Goal: Communication & Community: Answer question/provide support

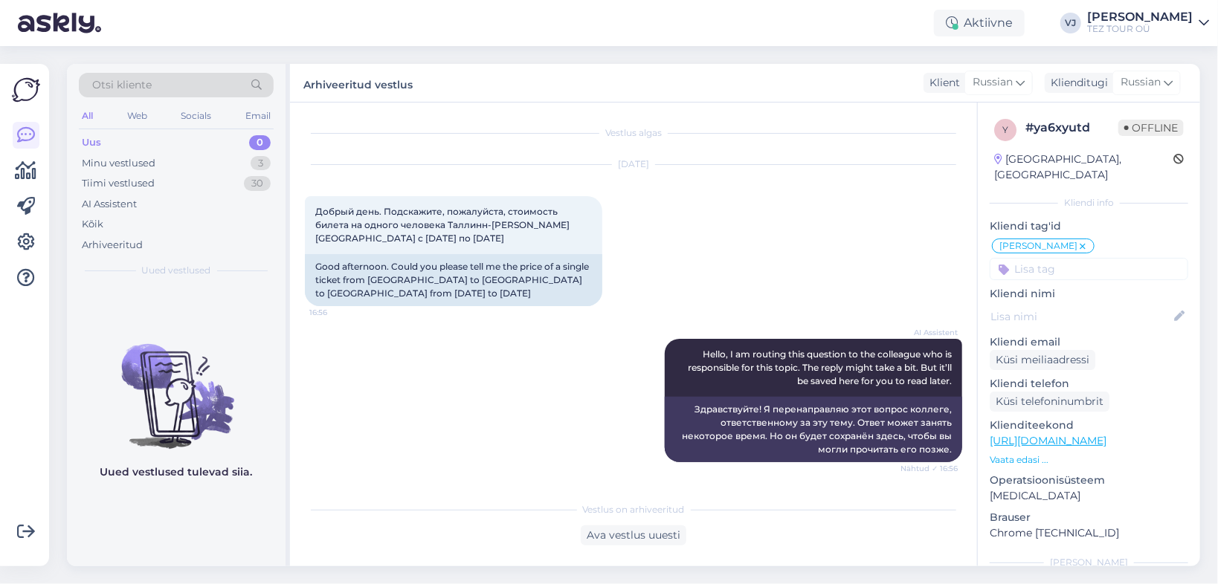
scroll to position [170, 0]
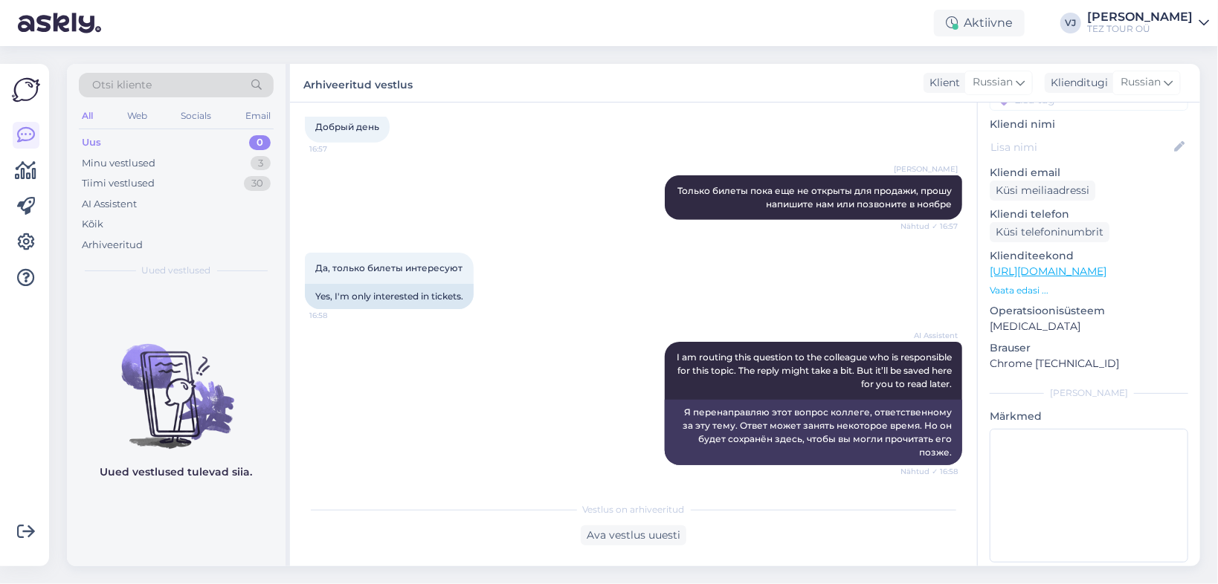
click at [413, 199] on div "[PERSON_NAME] Только билеты пока еще не открыты для продажи, прошу напишите нам…" at bounding box center [633, 197] width 657 height 77
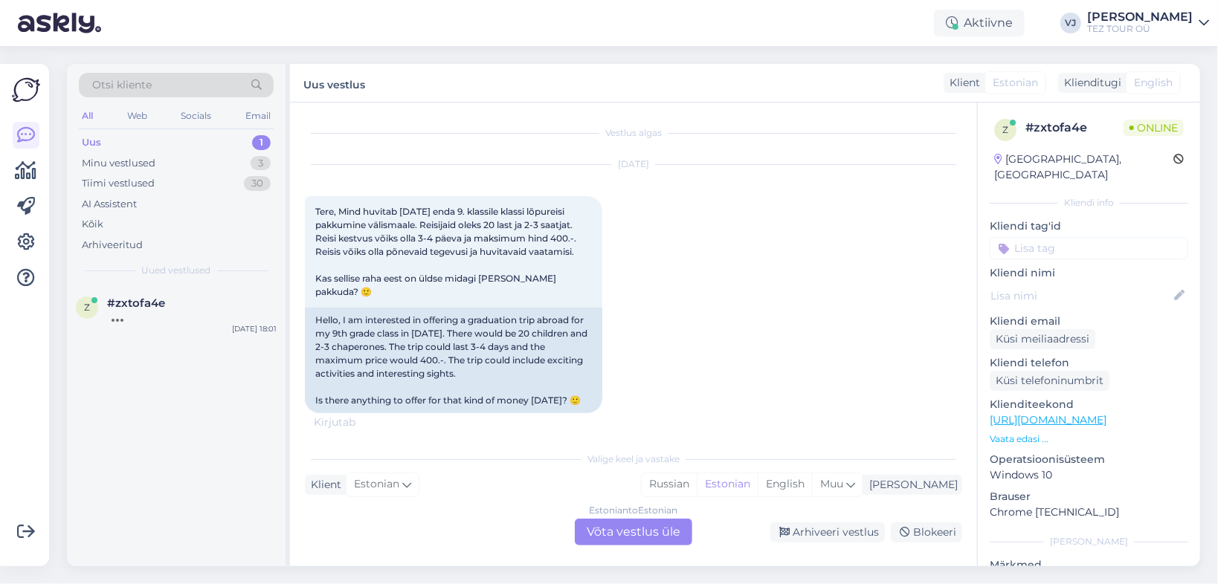
click at [638, 536] on div "Estonian to Estonian Võta vestlus üle" at bounding box center [633, 532] width 117 height 27
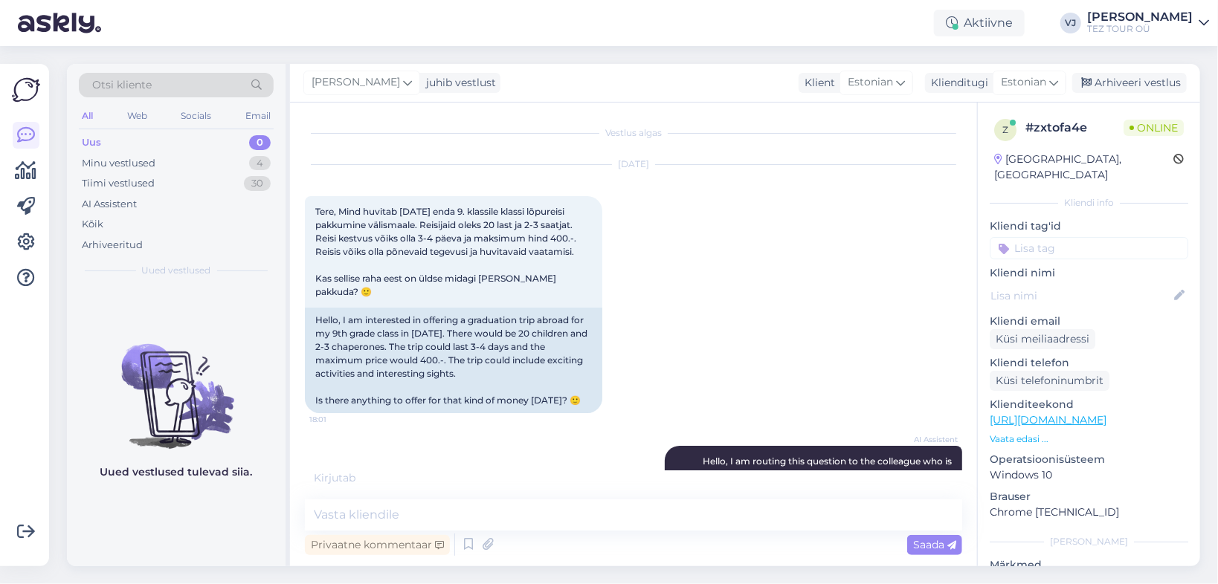
click at [1078, 237] on input at bounding box center [1089, 248] width 199 height 22
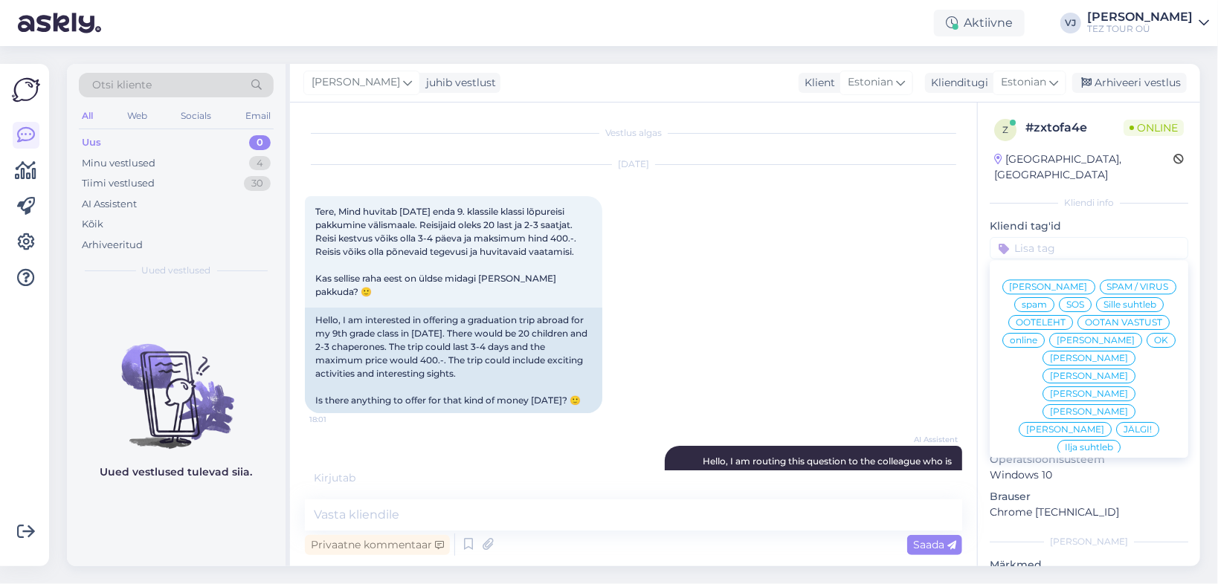
click at [1088, 283] on span "[PERSON_NAME]" at bounding box center [1049, 287] width 78 height 9
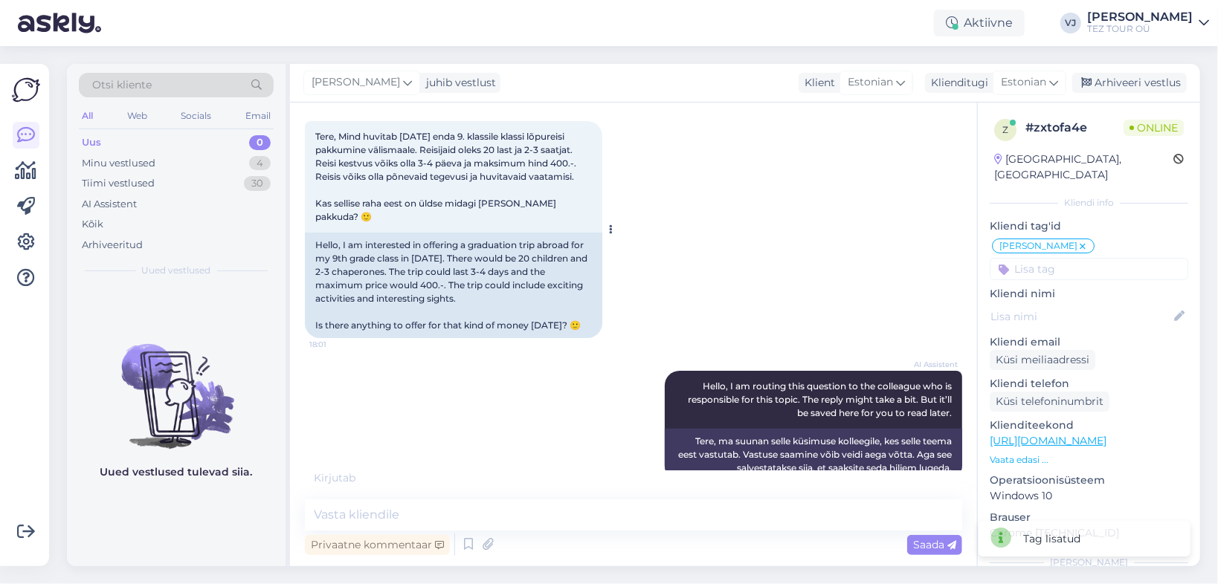
scroll to position [88, 0]
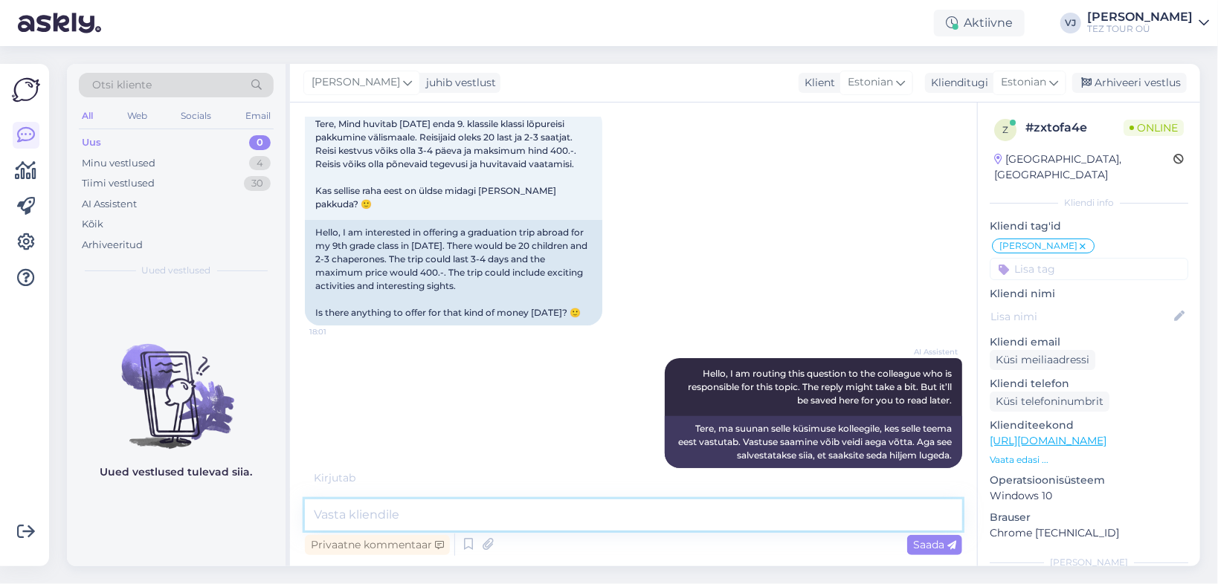
click at [404, 519] on textarea at bounding box center [633, 515] width 657 height 31
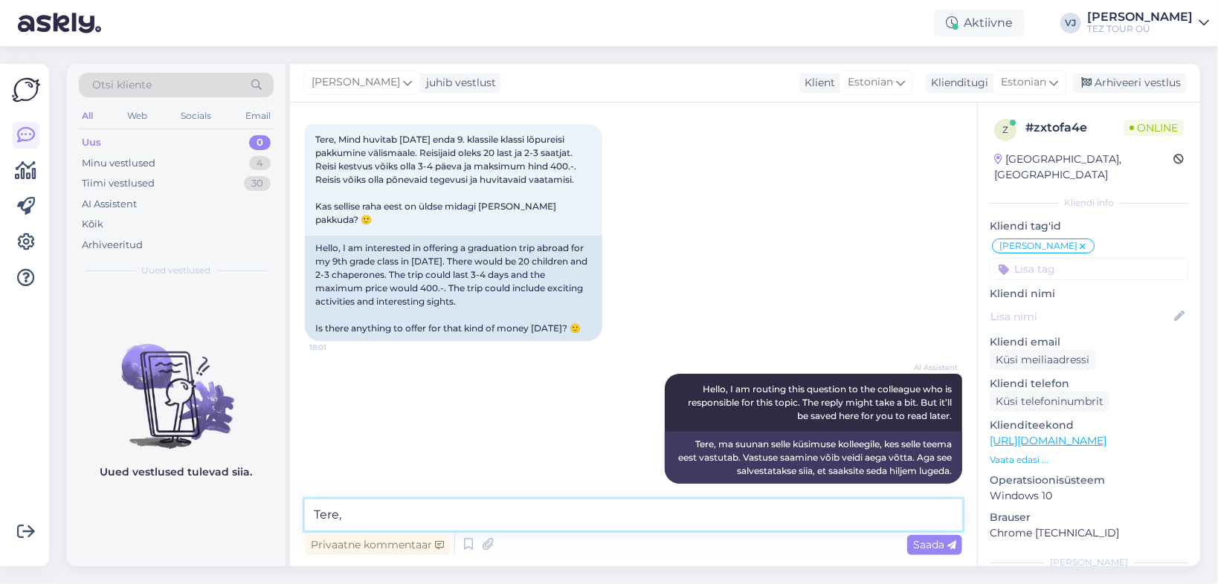
scroll to position [149, 0]
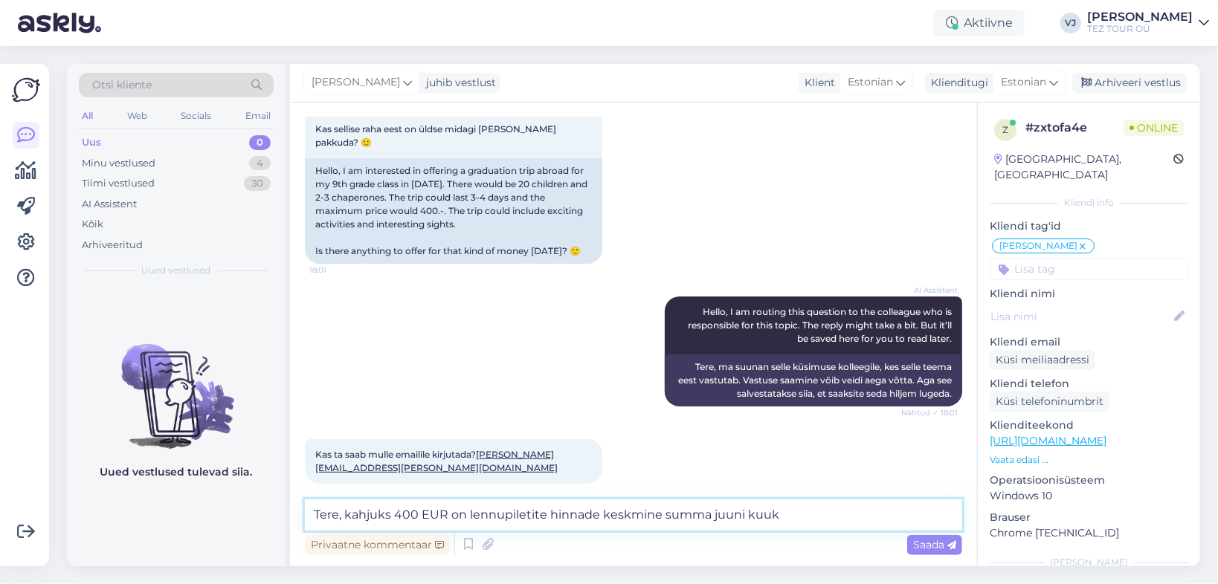
type textarea "Tere, kahjuks 400 EUR on lennupiletite hinnade keskmine summa juuni kuuks"
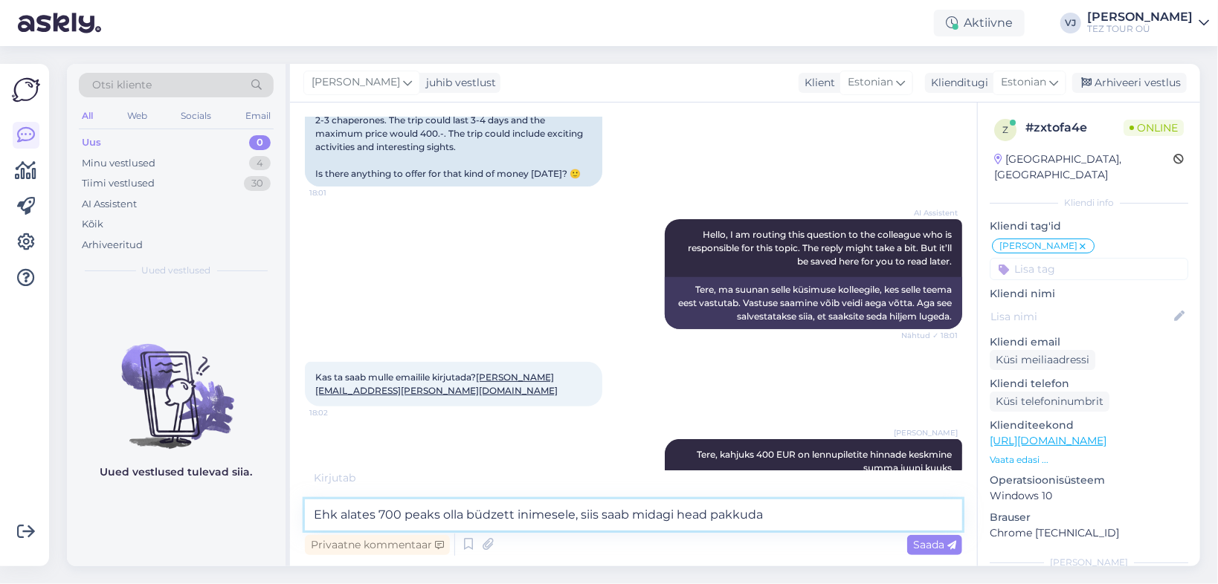
type textarea "Ehk alates 700 peaks olla büdzett inimesele, siis saab midagi head pakkuda."
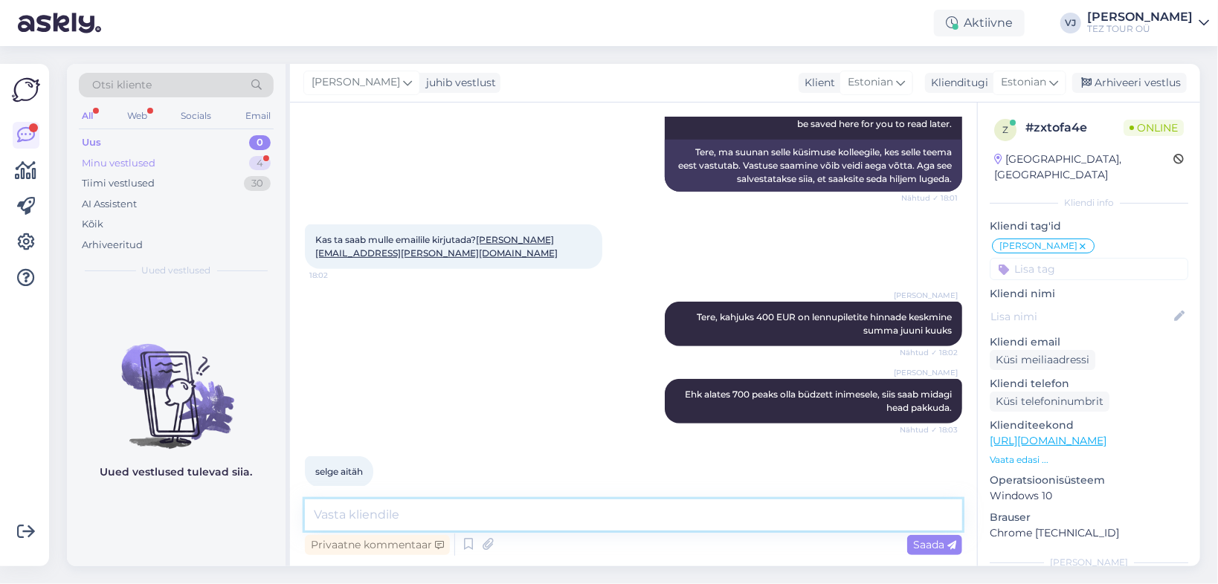
scroll to position [368, 0]
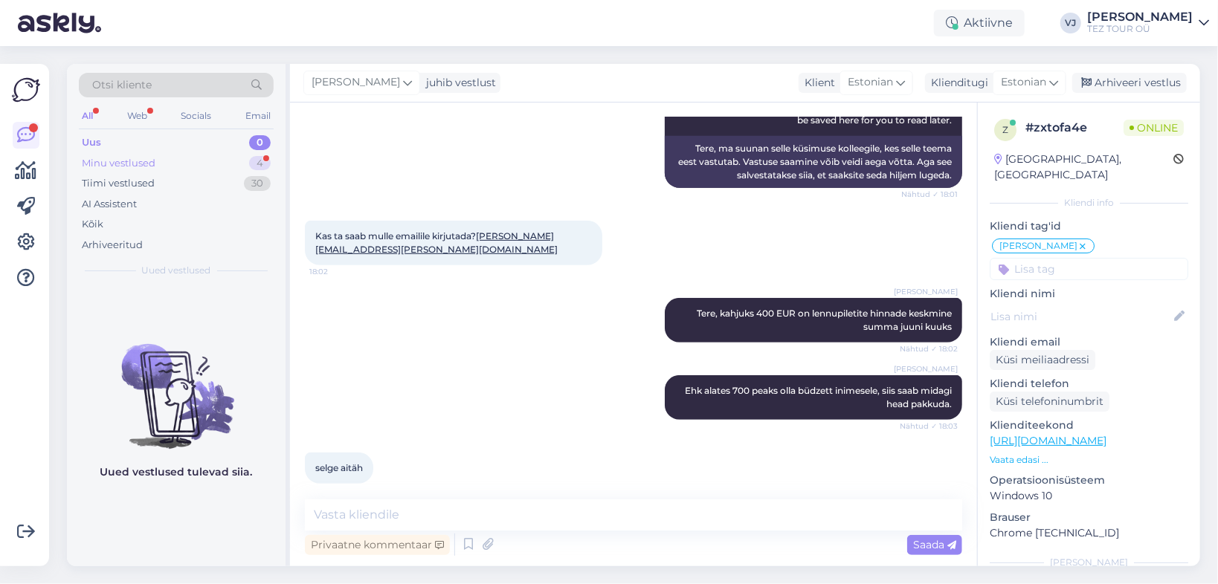
click at [168, 154] on div "Minu vestlused 4" at bounding box center [176, 163] width 195 height 21
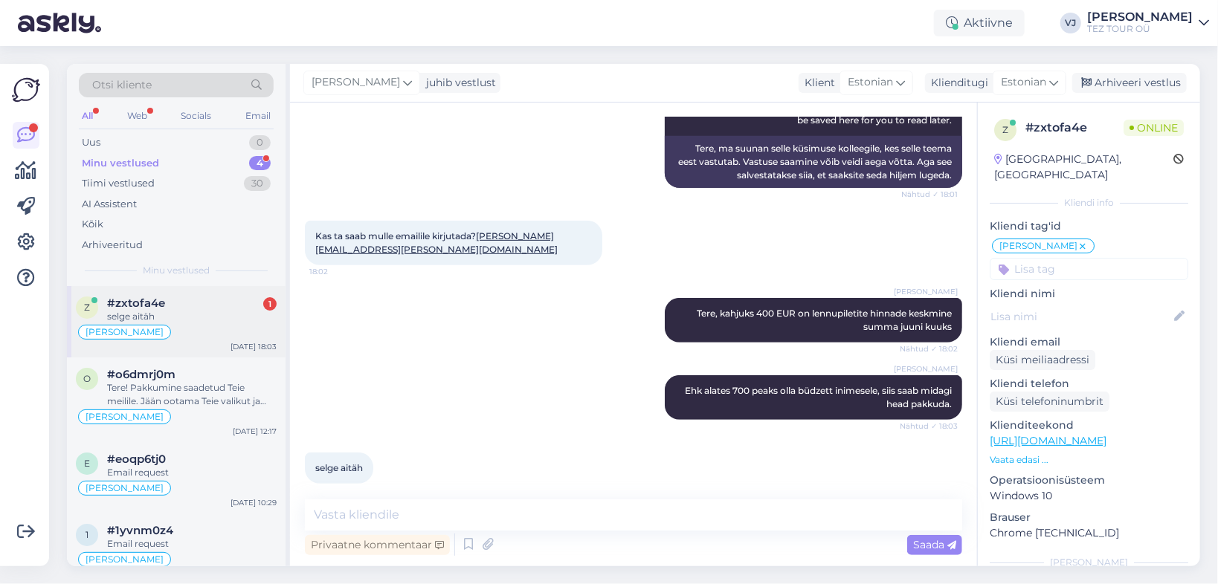
scroll to position [0, 0]
click at [209, 332] on div "[PERSON_NAME]" at bounding box center [176, 332] width 201 height 18
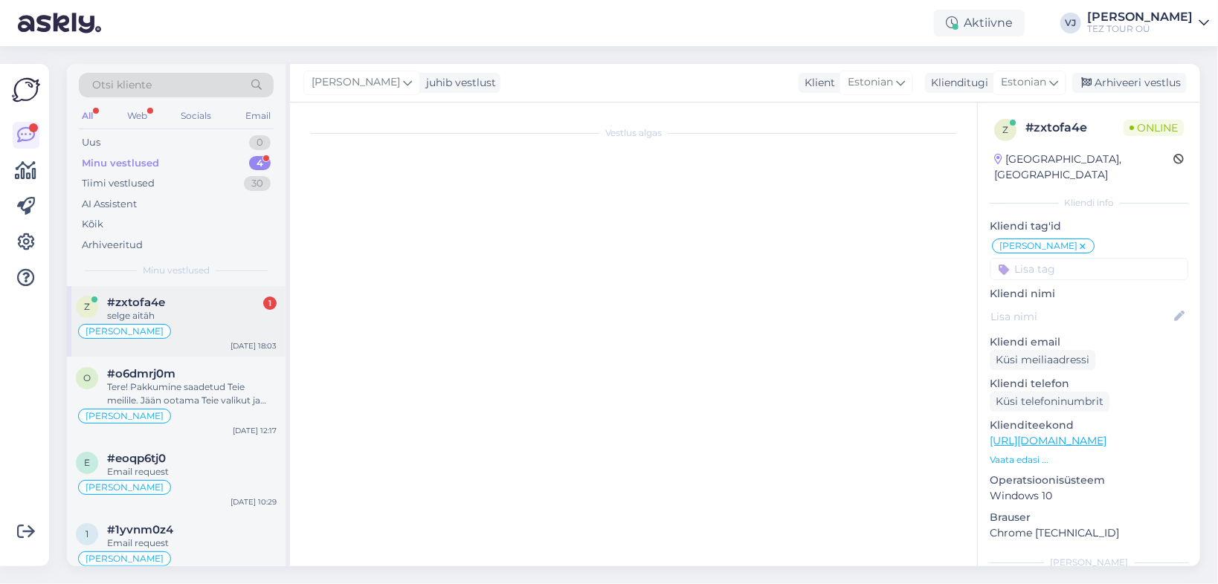
scroll to position [368, 0]
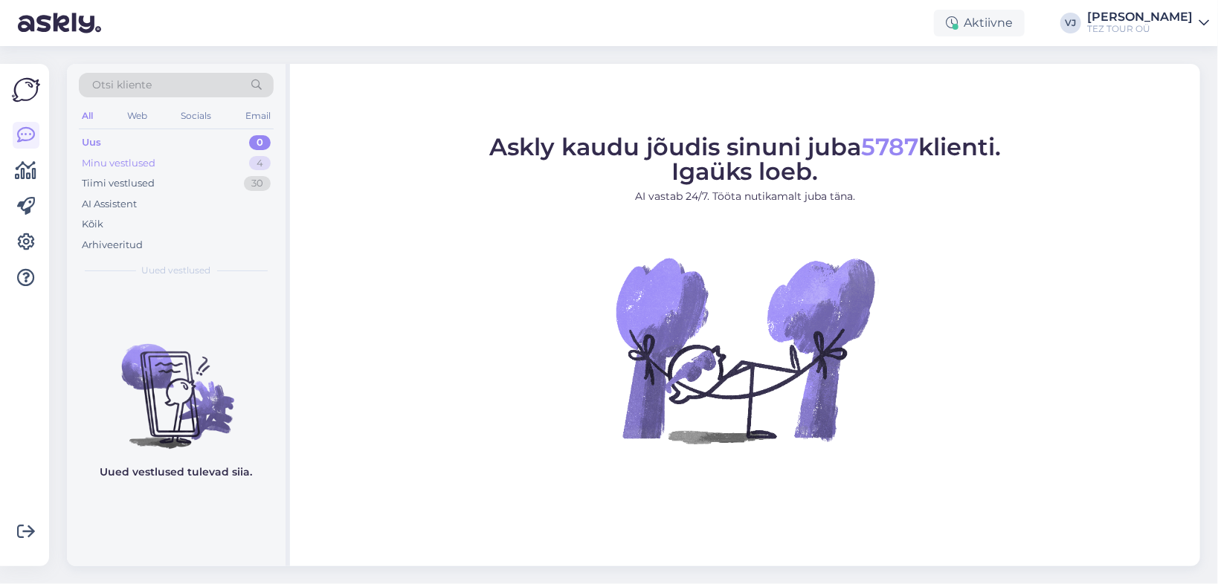
click at [150, 156] on div "Minu vestlused" at bounding box center [119, 163] width 74 height 15
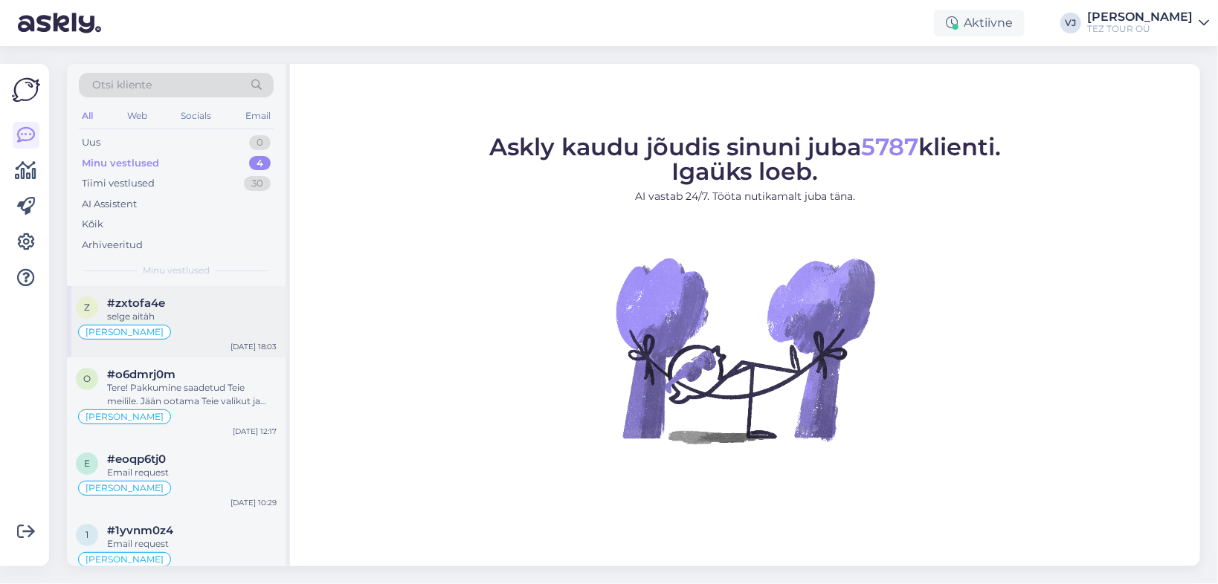
click at [242, 341] on div "Sep 23 18:03" at bounding box center [253, 346] width 46 height 11
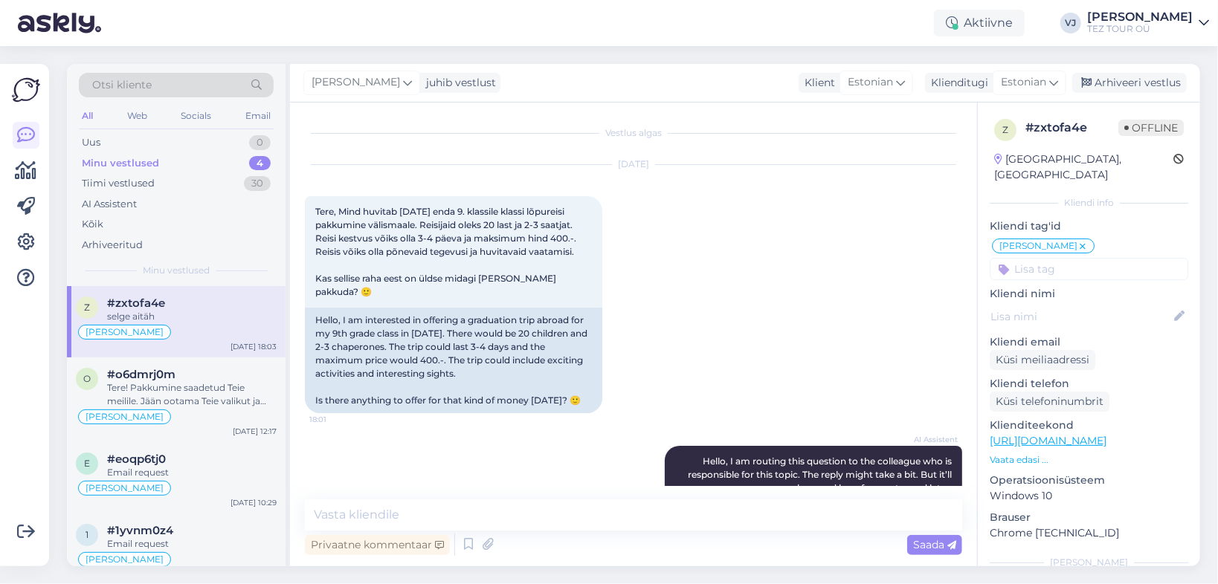
scroll to position [368, 0]
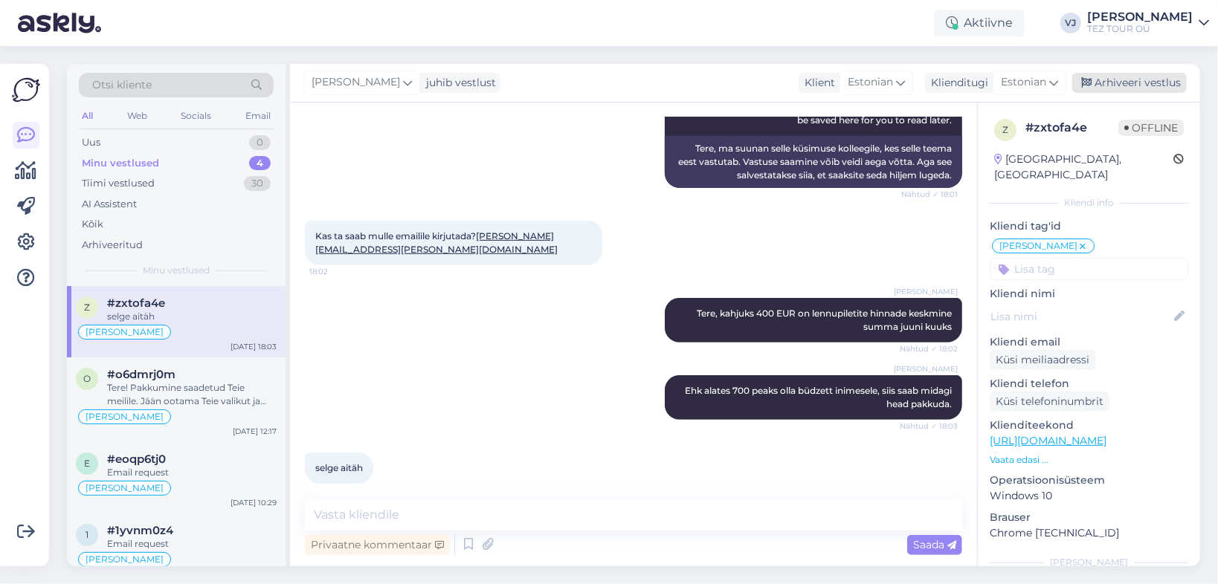
click at [1158, 80] on div "Arhiveeri vestlus" at bounding box center [1129, 83] width 114 height 20
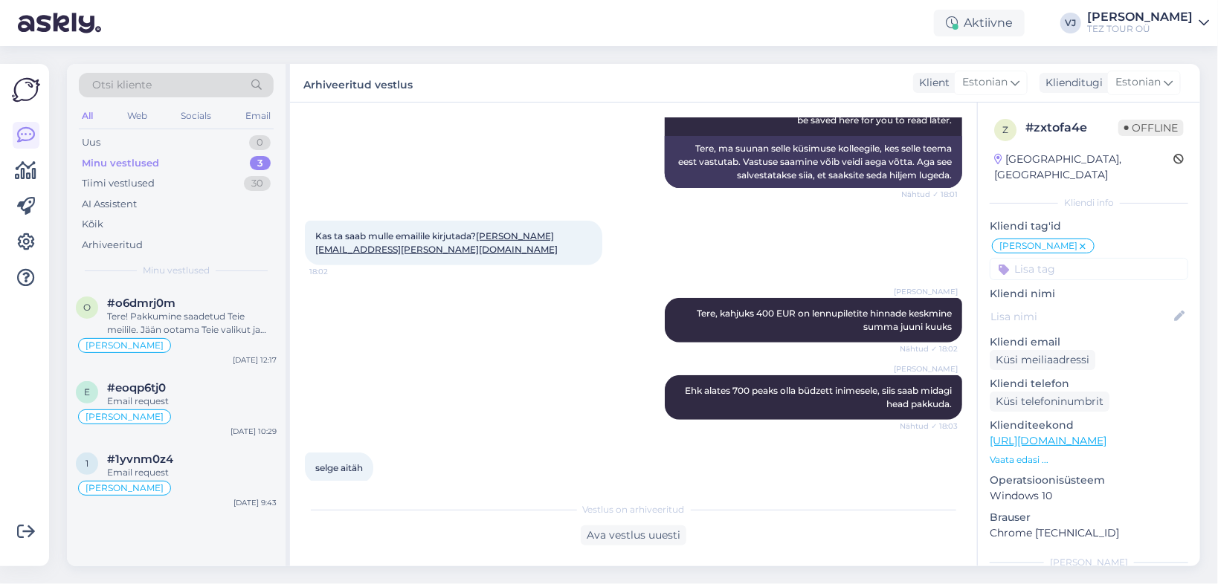
click at [688, 219] on div "Kas ta saab mulle emailile kirjutada? sigrid.kressel@gmail.com 18:02" at bounding box center [633, 242] width 657 height 77
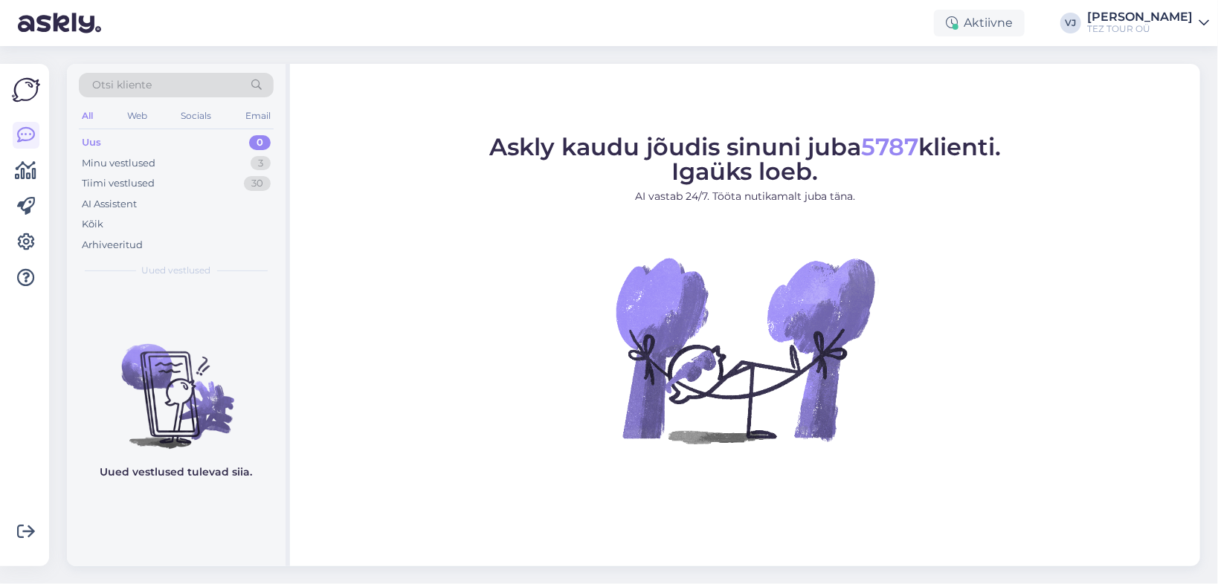
click at [1185, 25] on div "TEZ TOUR OÜ" at bounding box center [1140, 29] width 106 height 12
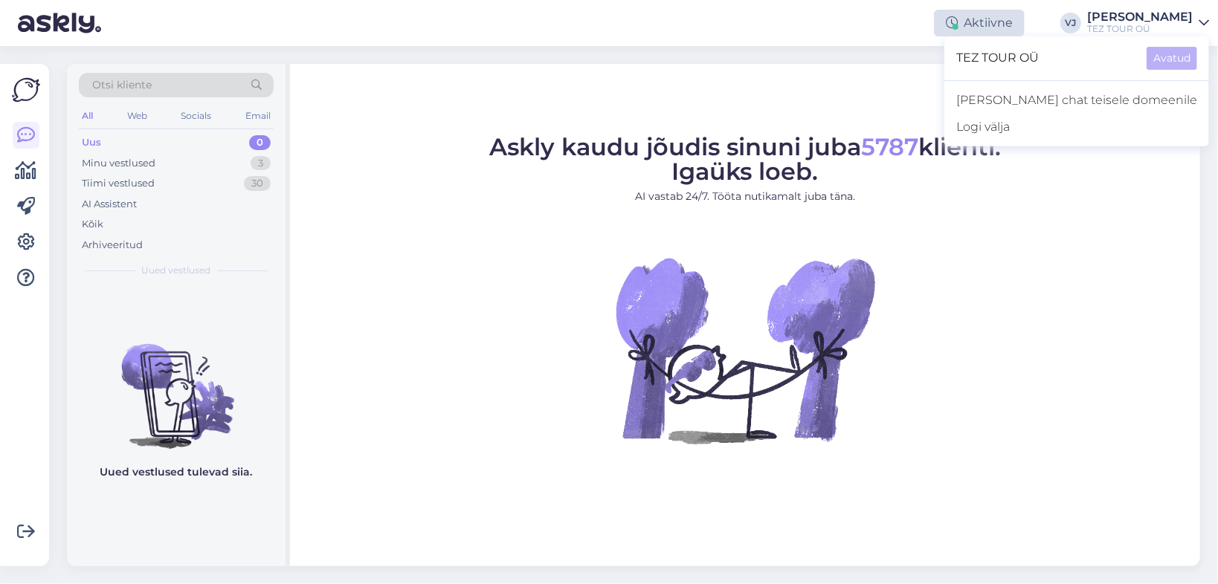
click at [1022, 23] on div "Aktiivne" at bounding box center [979, 23] width 91 height 27
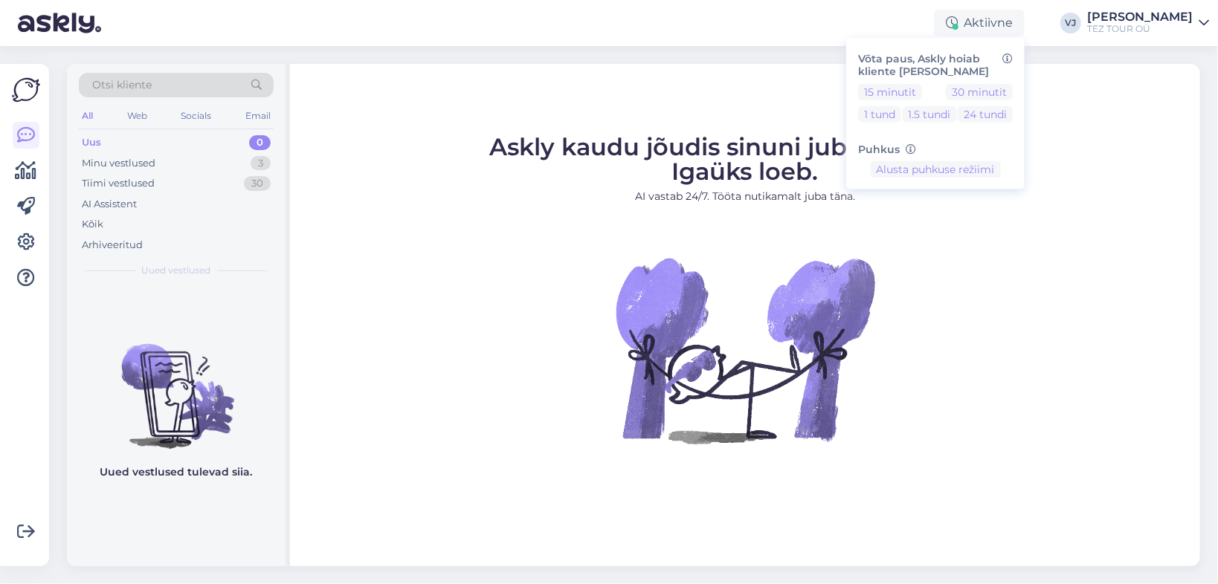
click at [1088, 136] on figure "Askly kaudu jõudis sinuni juba 5787 klienti. Igaüks loeb. AI vastab 24/7. Tööta…" at bounding box center [744, 309] width 883 height 349
